Goal: Information Seeking & Learning: Learn about a topic

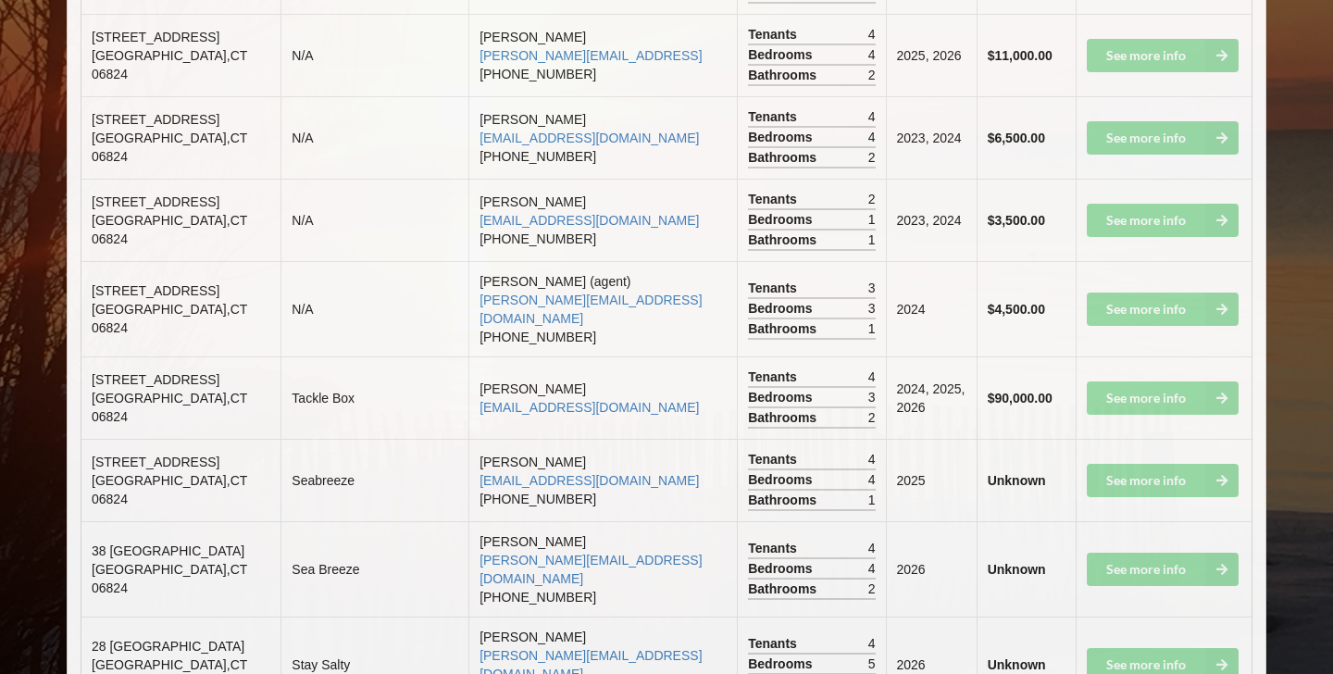
scroll to position [2705, 0]
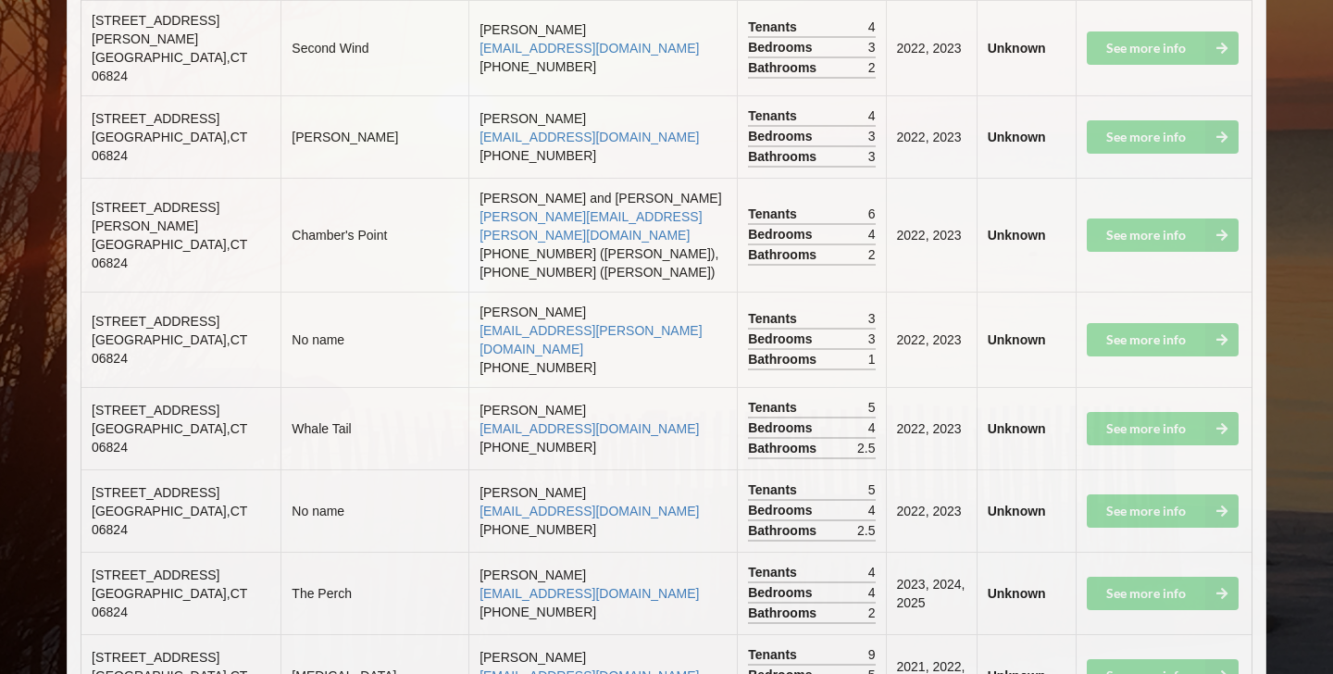
scroll to position [6001, 0]
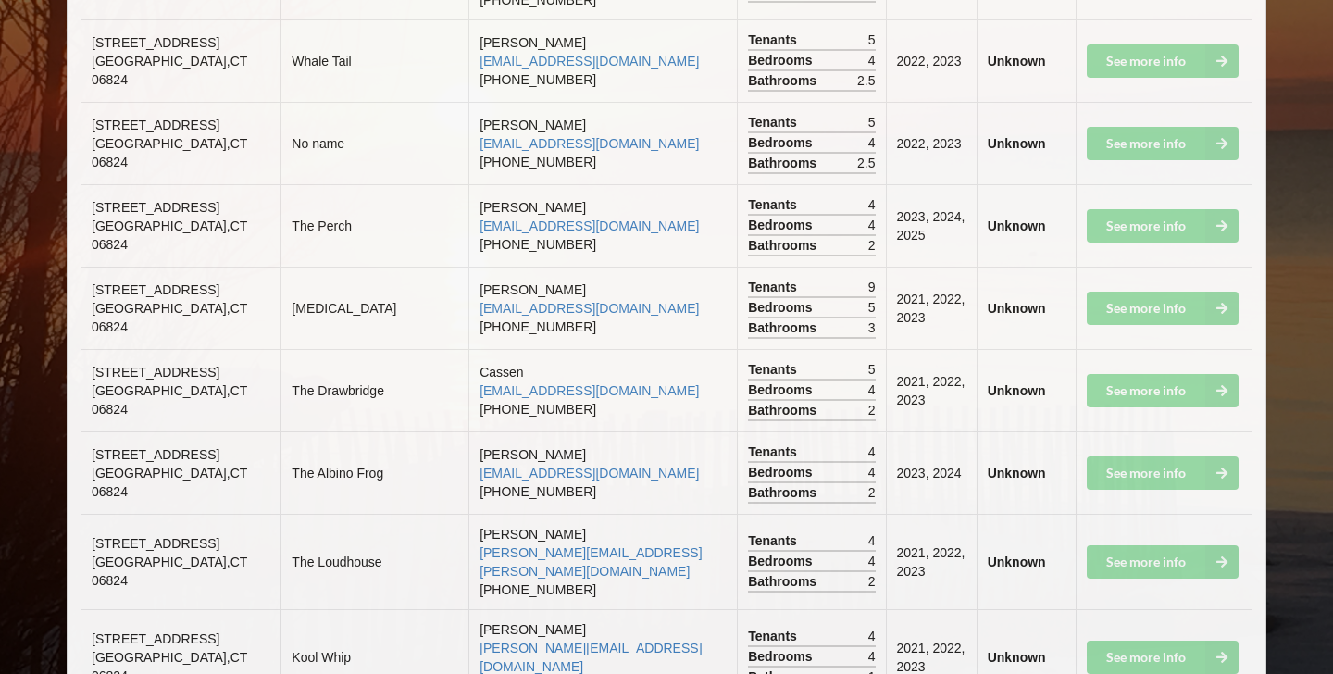
scroll to position [6194, 0]
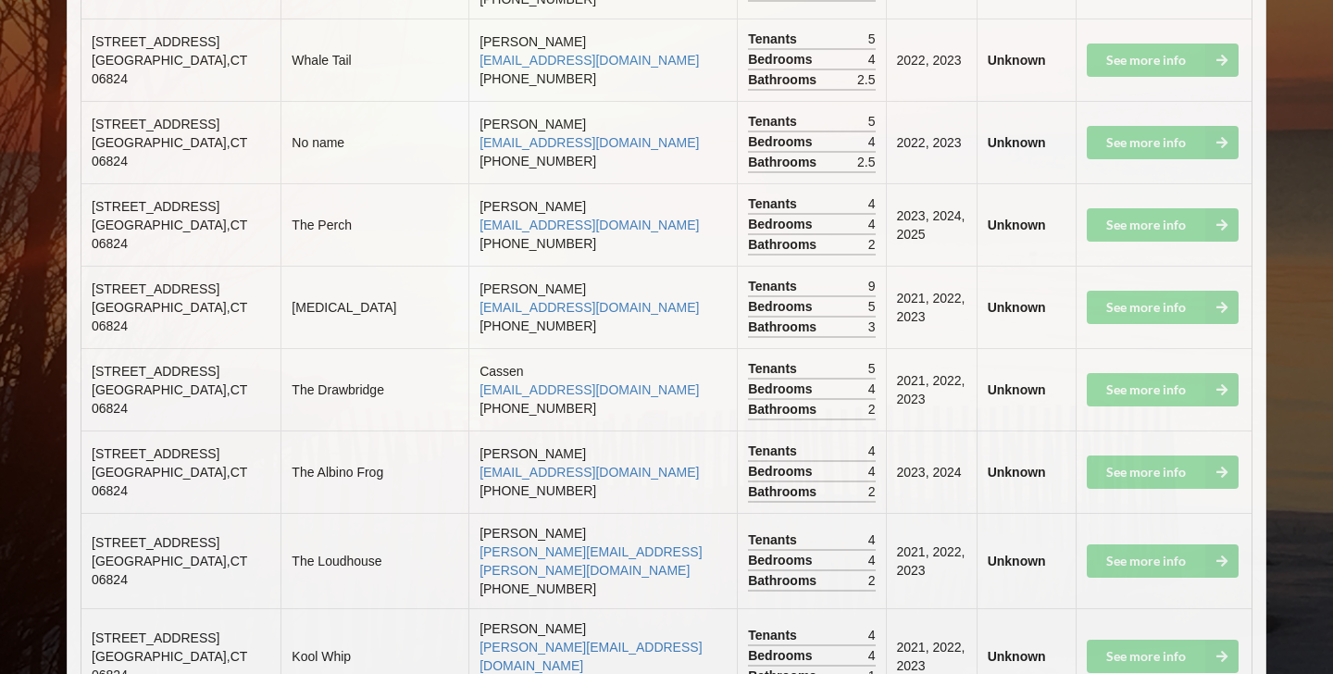
click at [1218, 608] on td "See more info" at bounding box center [1164, 655] width 177 height 95
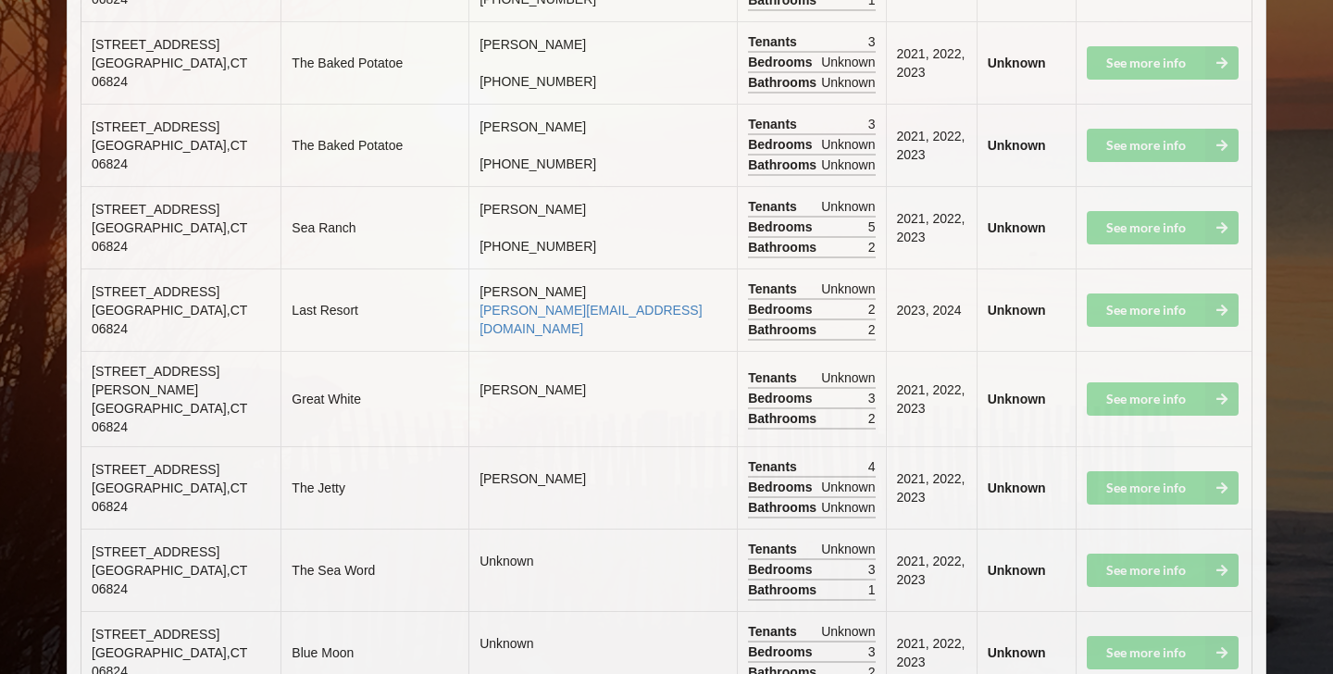
scroll to position [11383, 0]
